Goal: Find specific page/section: Locate a particular part of the current website

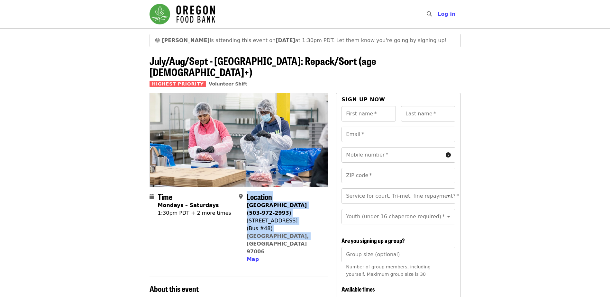
drag, startPoint x: 247, startPoint y: 186, endPoint x: 313, endPoint y: 225, distance: 77.7
click at [313, 225] on div "Location Beaverton Warehouse (503-972-2993) 1870 NW 173rd Ave (Bus #48) Beavert…" at bounding box center [285, 227] width 77 height 71
copy div "Location Beaverton Warehouse (503-972-2993) 1870 NW 173rd Ave (Bus #48) Beavert…"
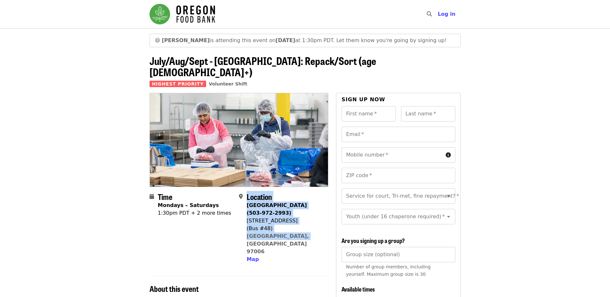
drag, startPoint x: 246, startPoint y: 208, endPoint x: 302, endPoint y: 227, distance: 58.9
click at [302, 227] on div "Location Beaverton Warehouse (503-972-2993) 1870 NW 173rd Ave (Bus #48) Beavert…" at bounding box center [281, 227] width 84 height 71
copy div "Location Beaverton Warehouse (503-972-2993) 1870 NW 173rd Ave (Bus #48) Beavert…"
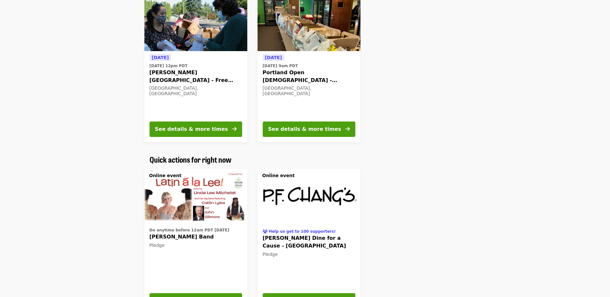
scroll to position [257, 0]
